Goal: Transaction & Acquisition: Purchase product/service

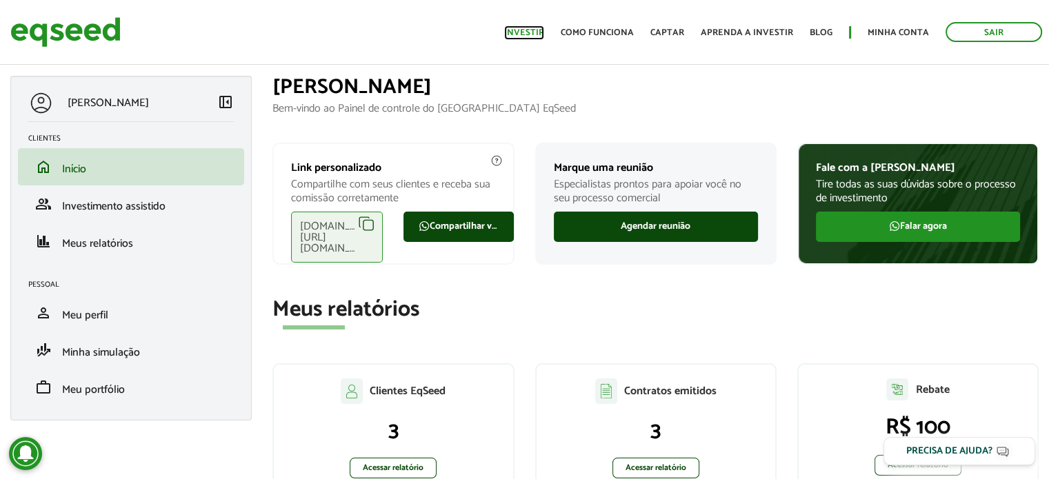
click at [521, 30] on link "Investir" at bounding box center [524, 32] width 40 height 9
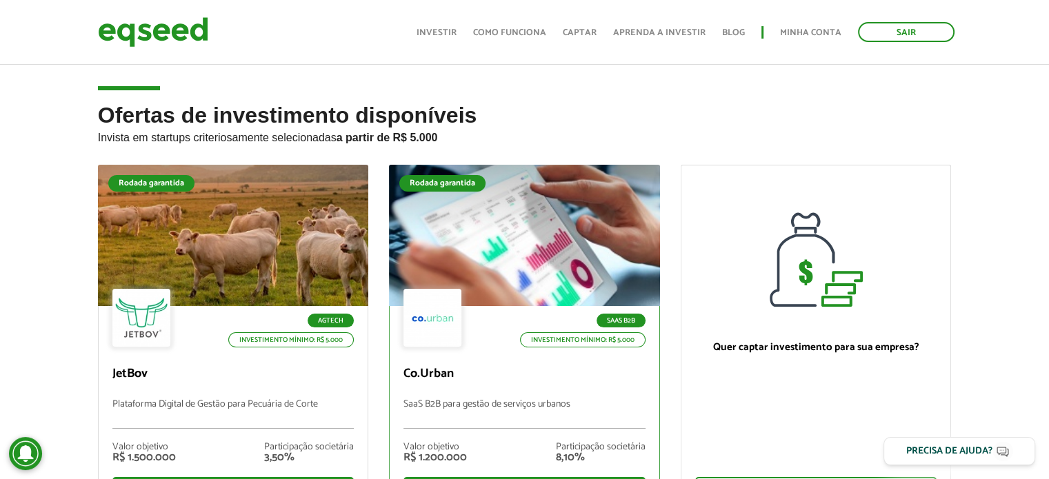
scroll to position [138, 0]
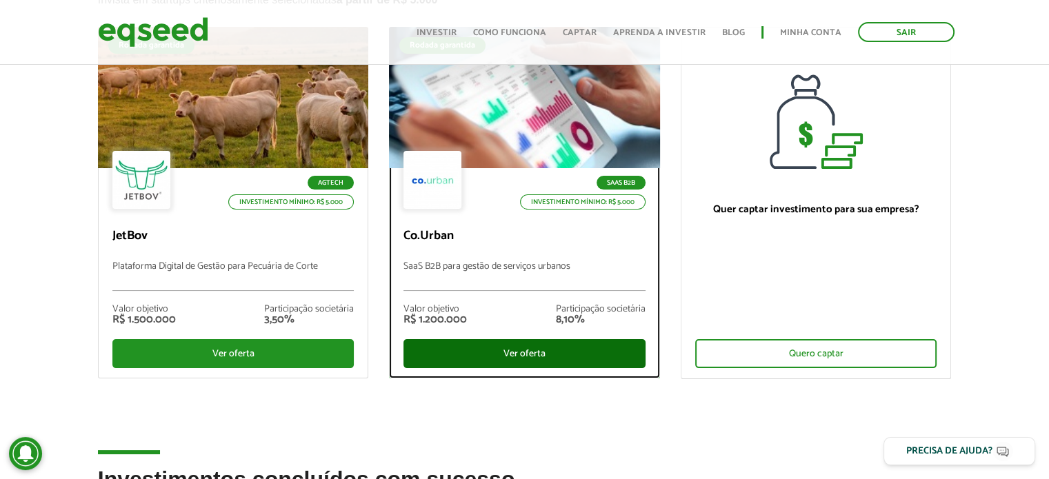
click at [514, 350] on div "Ver oferta" at bounding box center [524, 353] width 242 height 29
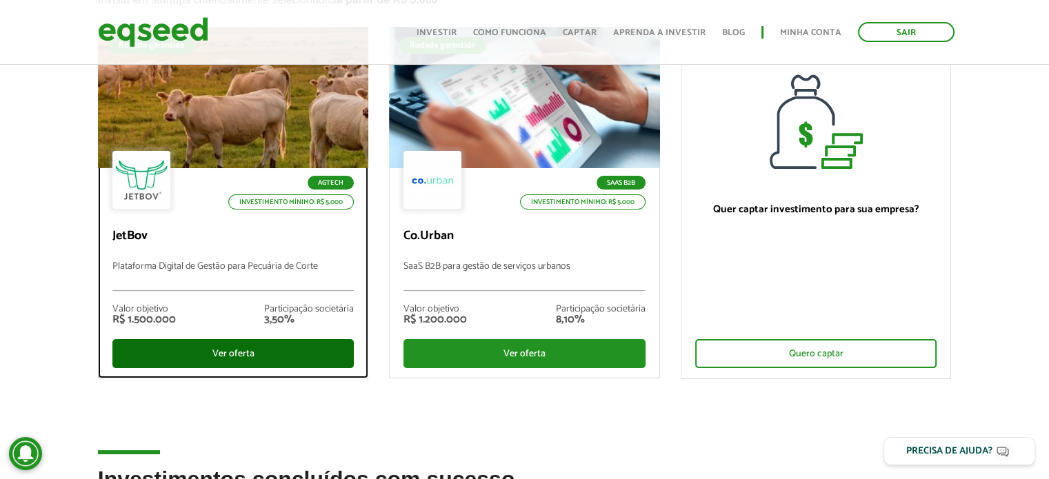
click at [302, 352] on div "Ver oferta" at bounding box center [233, 353] width 242 height 29
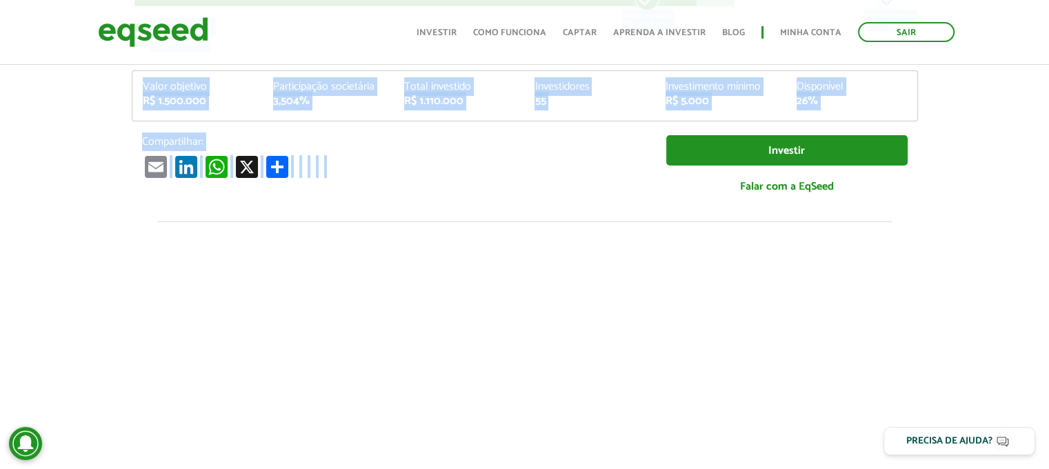
scroll to position [282, 0]
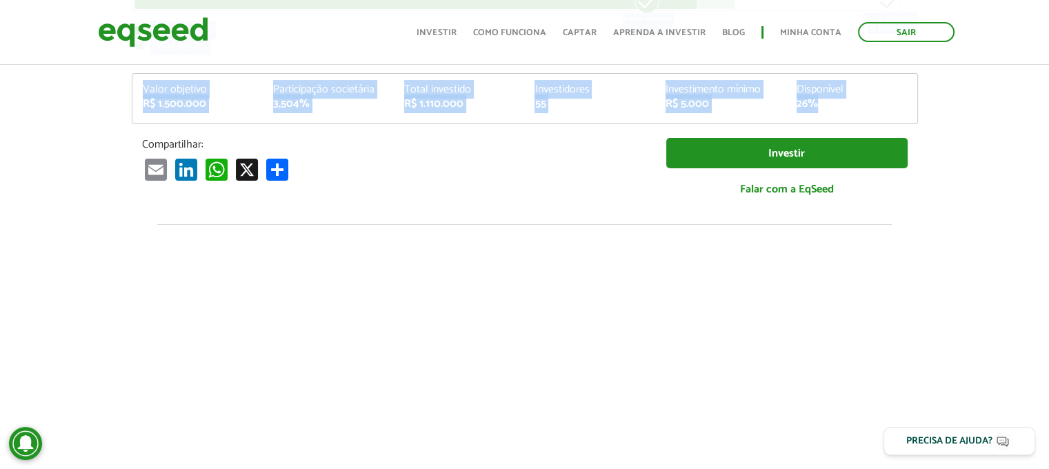
click at [829, 111] on div "Total Investido R$ 1.110.000 Valor mínimo R$ 1.000.000 Valor objetivo R$ 1.500.…" at bounding box center [525, 82] width 786 height 258
click at [829, 111] on div "Valor objetivo R$ 1.500.000 Participação societária 3,504% Total investido R$ 1…" at bounding box center [524, 103] width 785 height 39
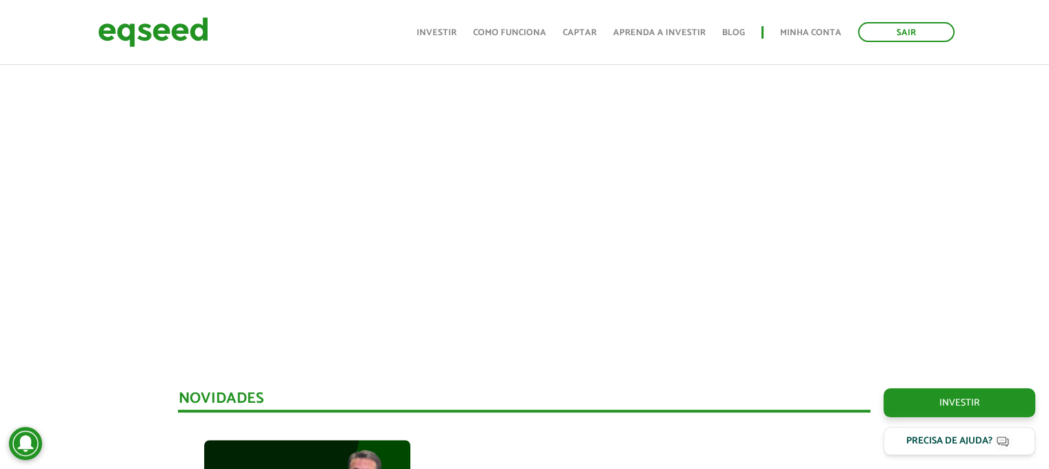
scroll to position [627, 0]
